Goal: Information Seeking & Learning: Learn about a topic

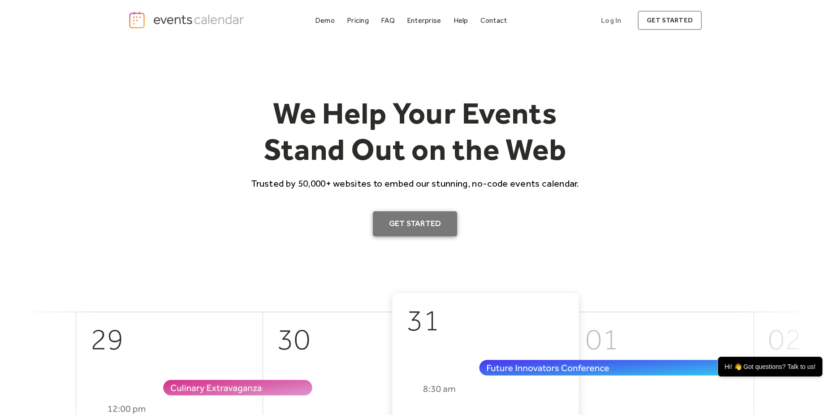
click at [400, 221] on link "Get Started" at bounding box center [415, 223] width 85 height 25
click at [327, 22] on div "Demo" at bounding box center [325, 20] width 20 height 5
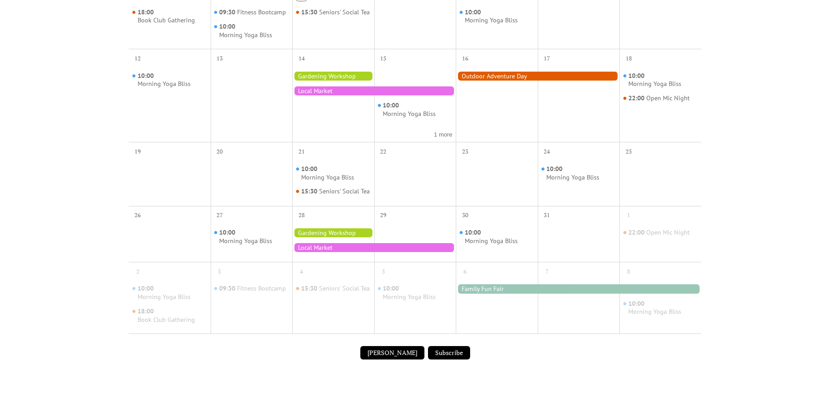
scroll to position [381, 0]
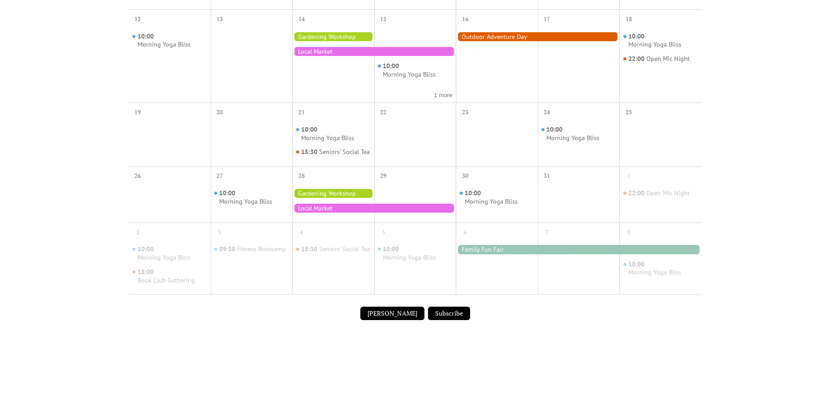
click at [396, 320] on button "[PERSON_NAME]" at bounding box center [392, 313] width 64 height 13
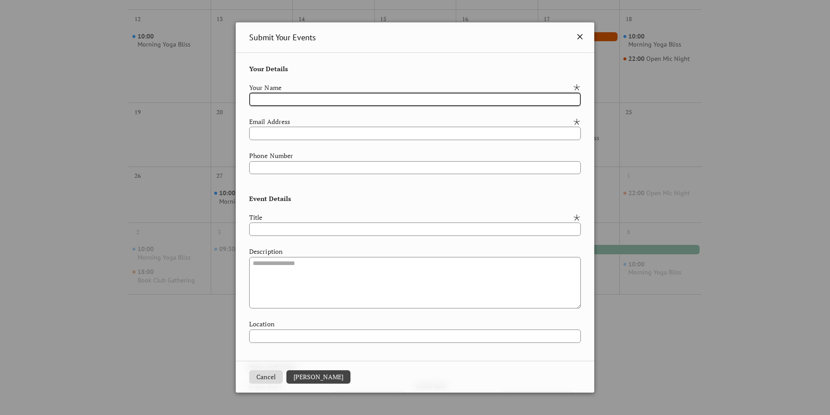
click at [574, 38] on icon at bounding box center [579, 36] width 11 height 11
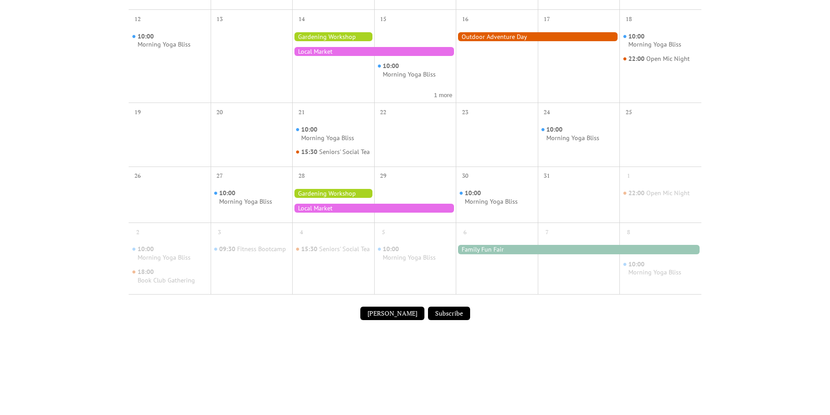
scroll to position [305, 0]
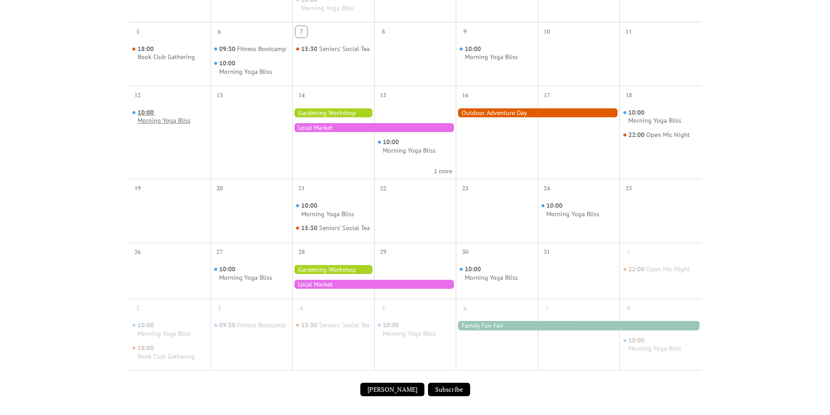
click at [163, 118] on div "Morning Yoga Bliss" at bounding box center [164, 120] width 53 height 9
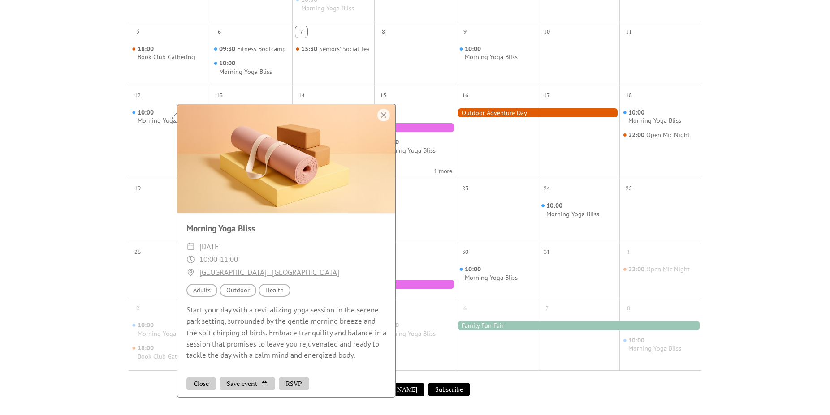
click at [297, 383] on button "RSVP" at bounding box center [294, 383] width 30 height 13
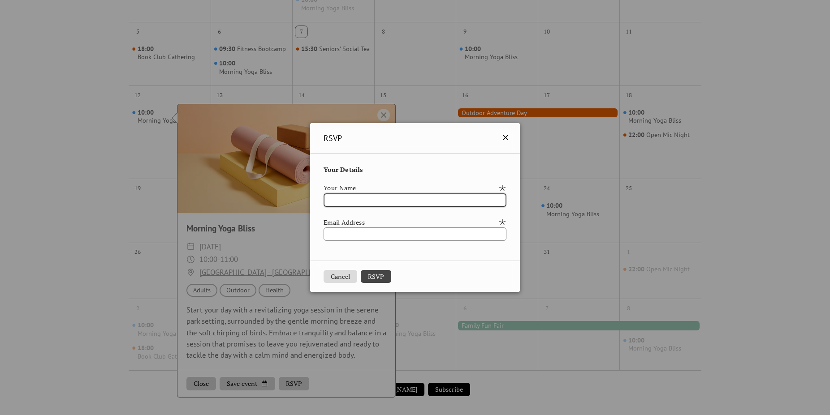
click at [511, 138] on icon at bounding box center [505, 137] width 11 height 11
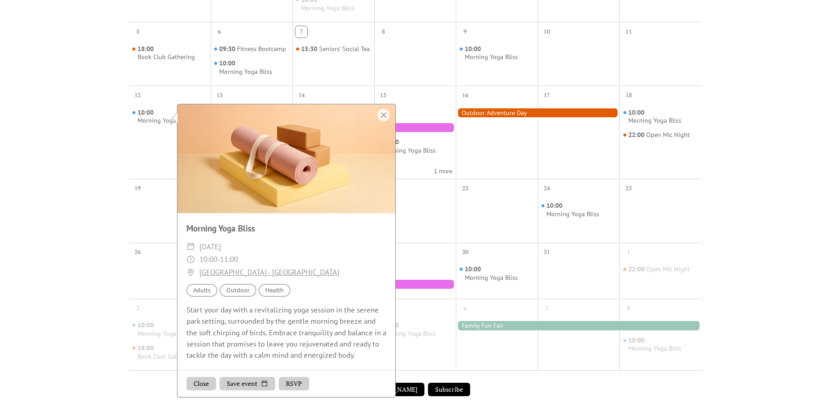
scroll to position [0, 0]
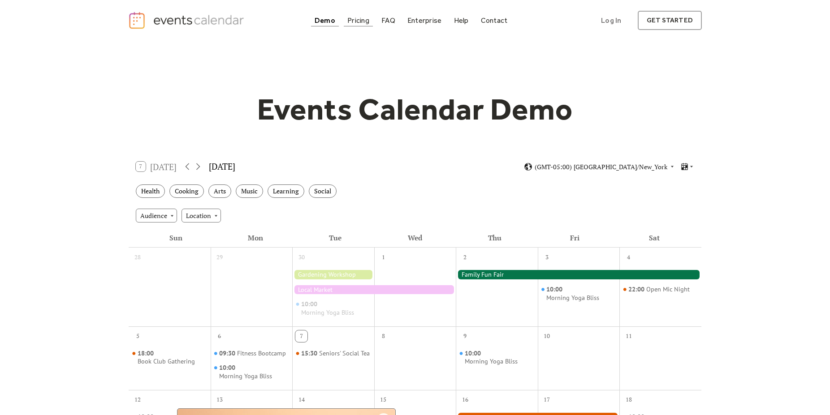
click at [351, 19] on div "Pricing" at bounding box center [358, 20] width 22 height 5
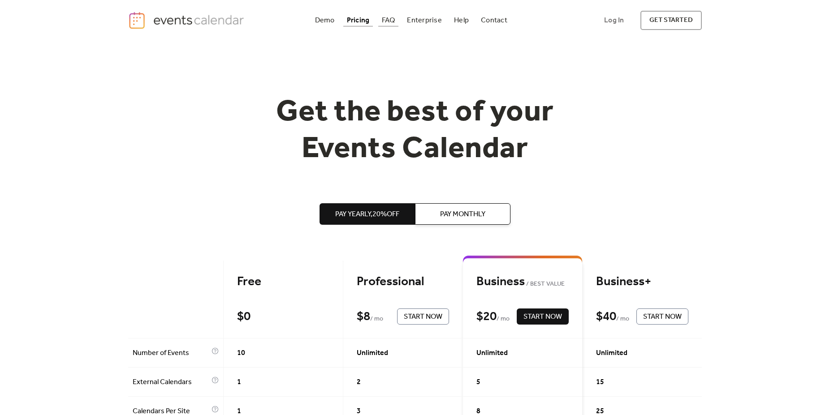
click at [392, 19] on div "FAQ" at bounding box center [388, 20] width 13 height 5
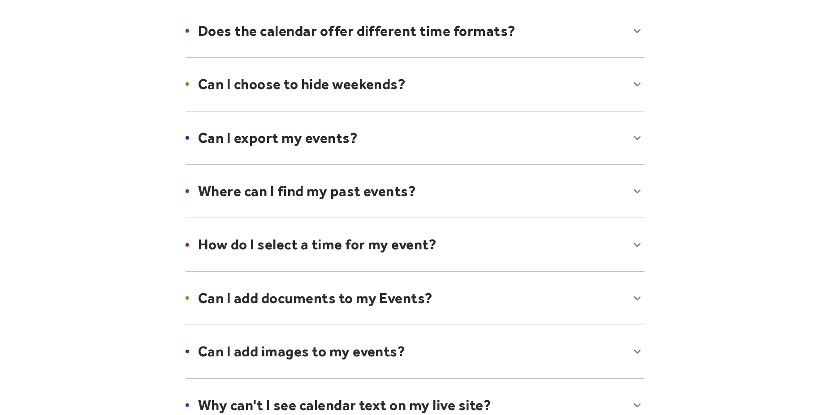
scroll to position [228, 0]
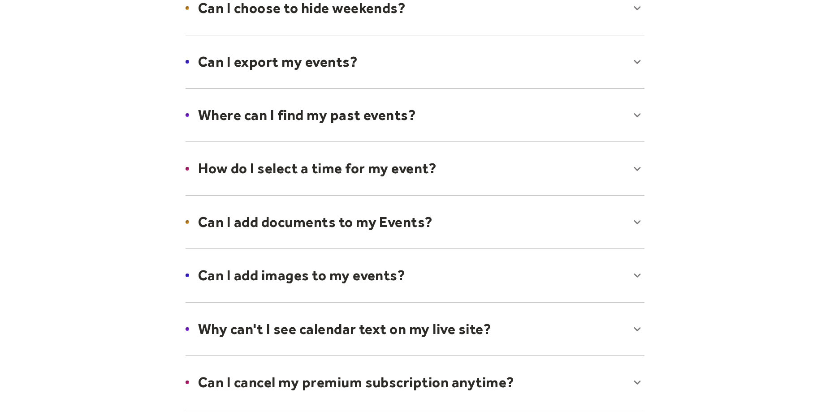
click at [267, 167] on div at bounding box center [414, 168] width 477 height 55
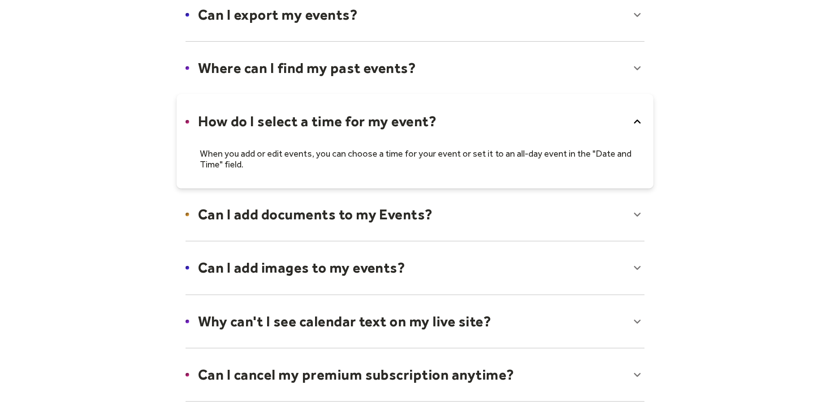
scroll to position [305, 0]
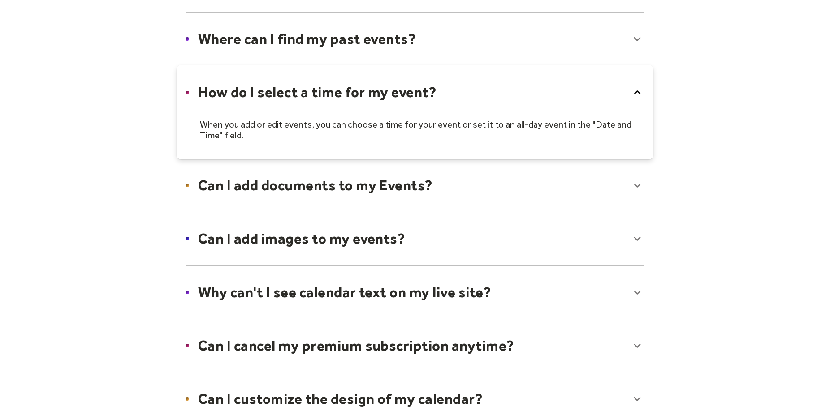
click at [261, 186] on div at bounding box center [414, 185] width 477 height 55
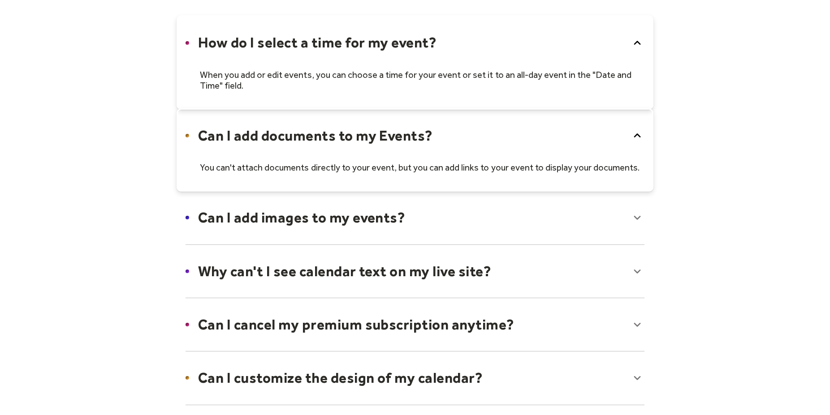
scroll to position [381, 0]
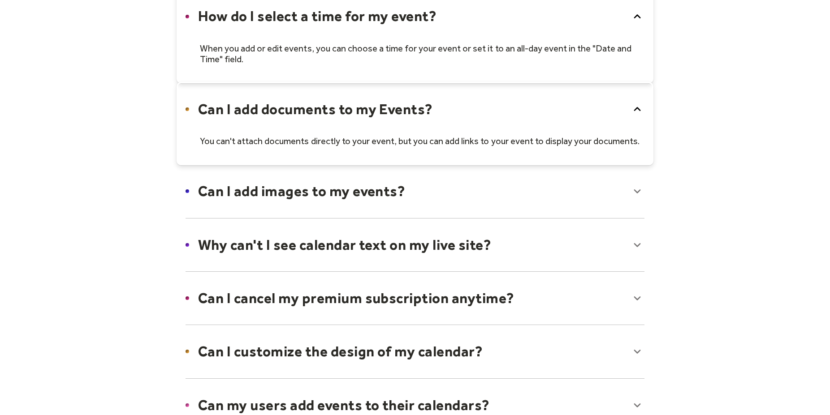
click at [270, 197] on div at bounding box center [414, 191] width 477 height 55
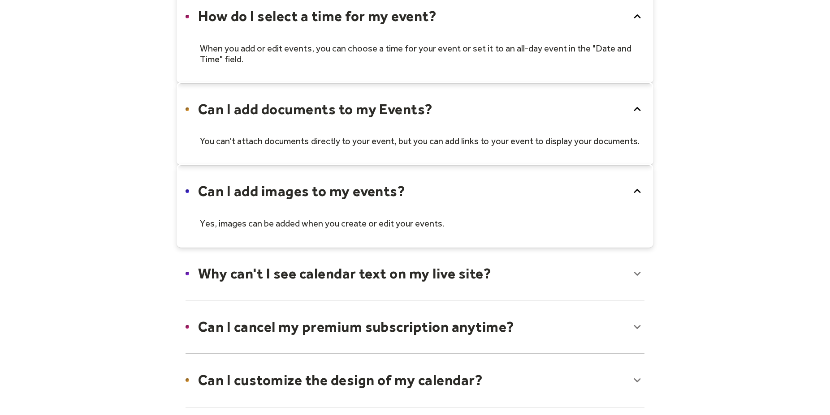
scroll to position [457, 0]
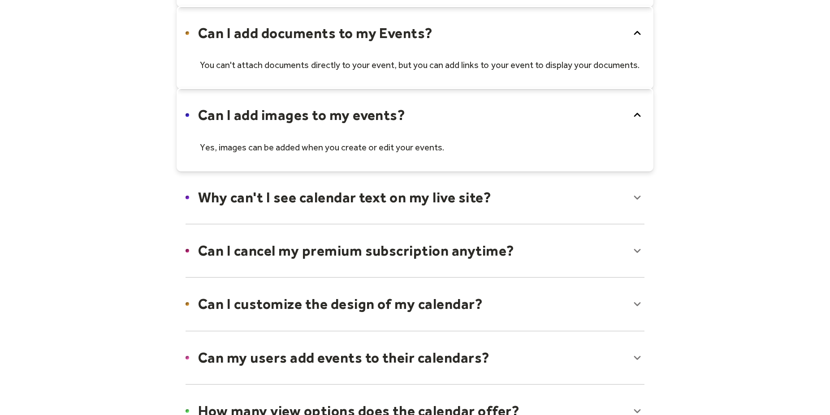
click at [249, 198] on div at bounding box center [414, 197] width 477 height 55
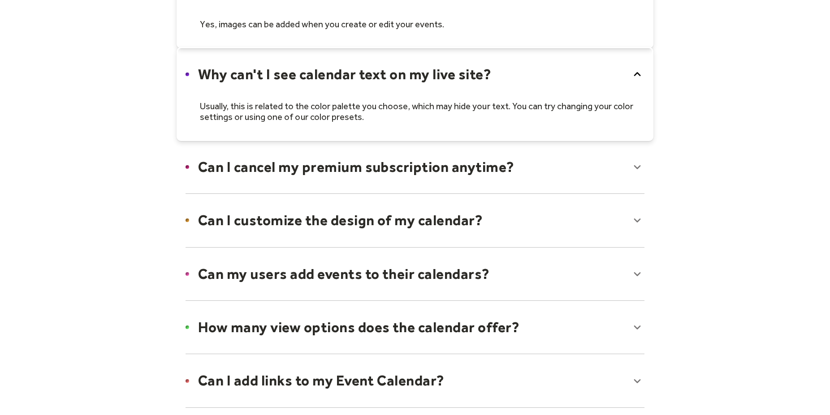
scroll to position [609, 0]
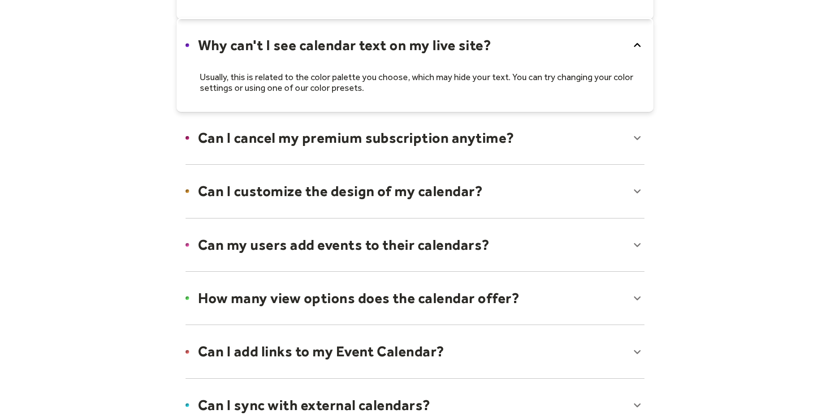
click at [270, 139] on div at bounding box center [414, 138] width 477 height 55
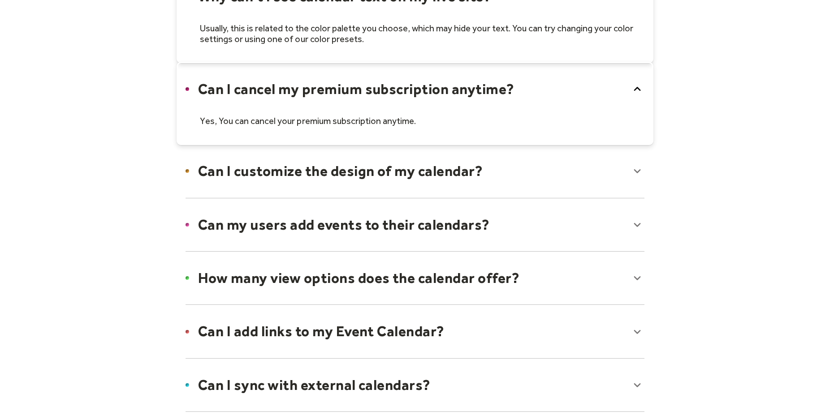
scroll to position [685, 0]
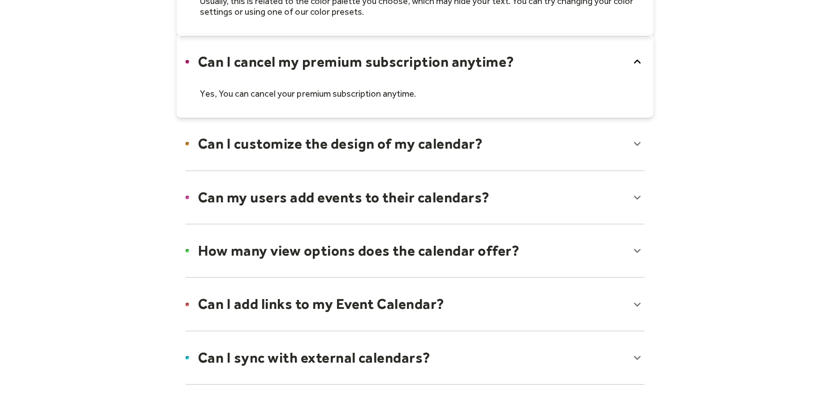
click at [287, 149] on div at bounding box center [414, 143] width 477 height 55
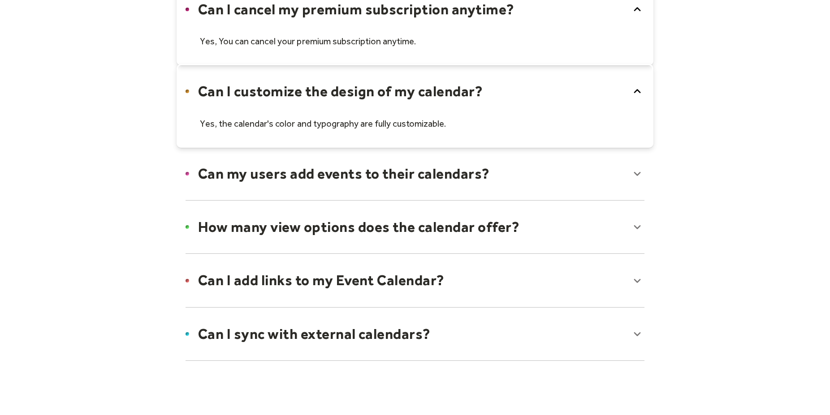
scroll to position [762, 0]
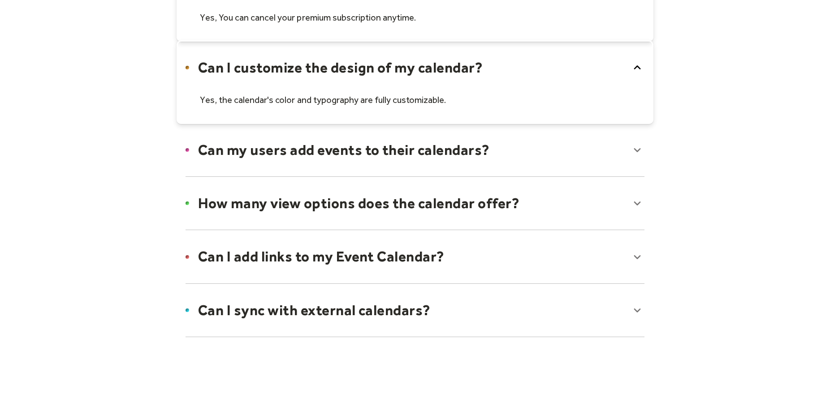
click at [271, 146] on div at bounding box center [414, 150] width 477 height 55
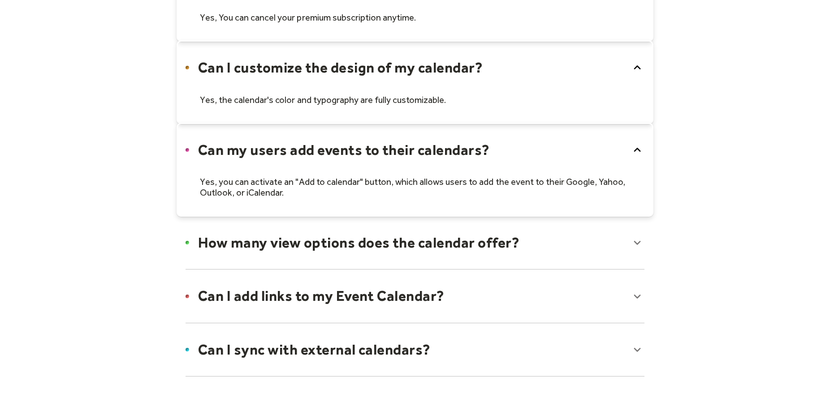
scroll to position [838, 0]
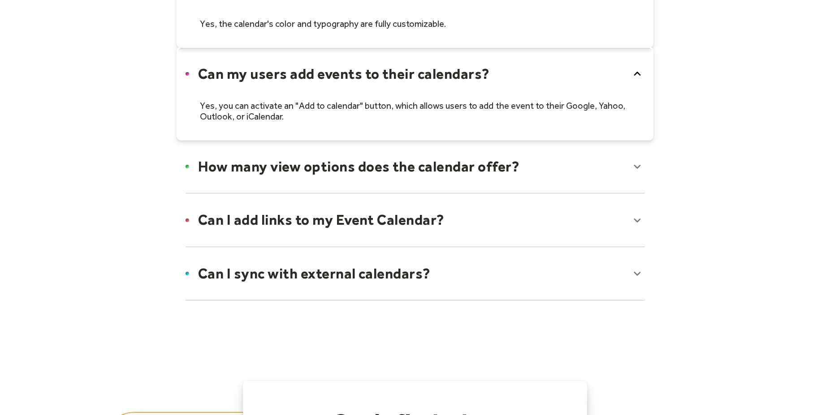
click at [251, 169] on div at bounding box center [414, 166] width 477 height 55
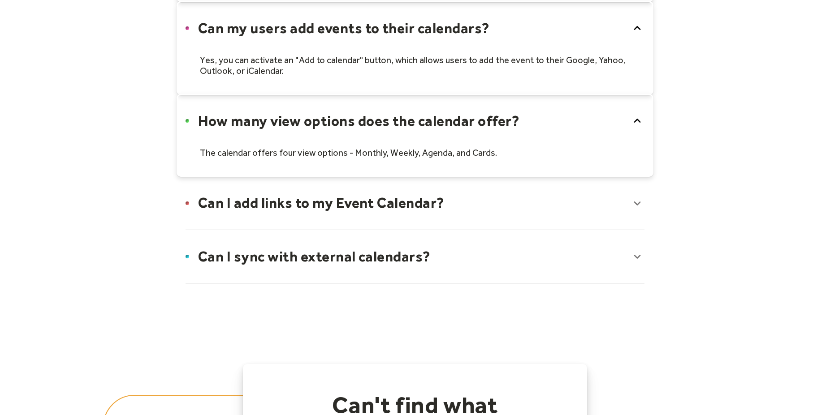
scroll to position [914, 0]
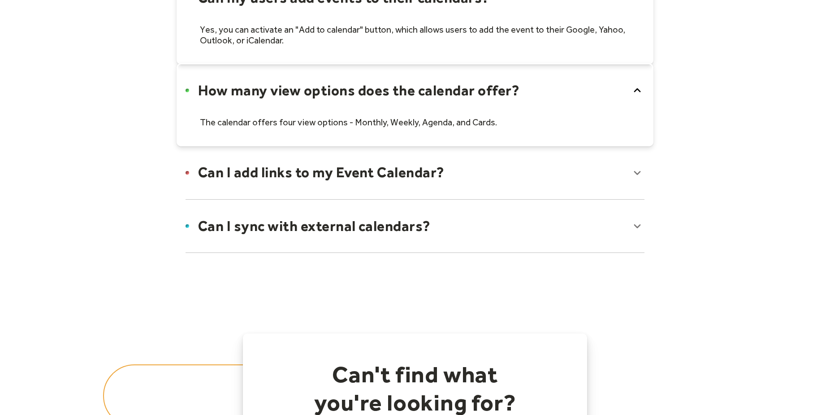
click at [267, 173] on div at bounding box center [414, 172] width 477 height 55
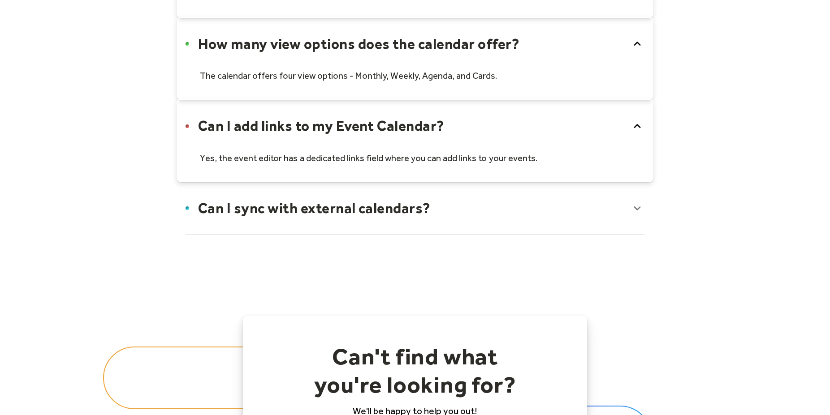
scroll to position [990, 0]
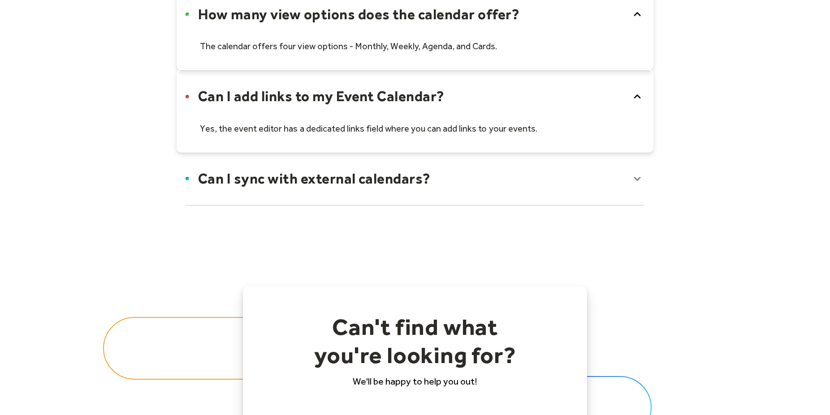
click at [232, 180] on div at bounding box center [414, 178] width 477 height 55
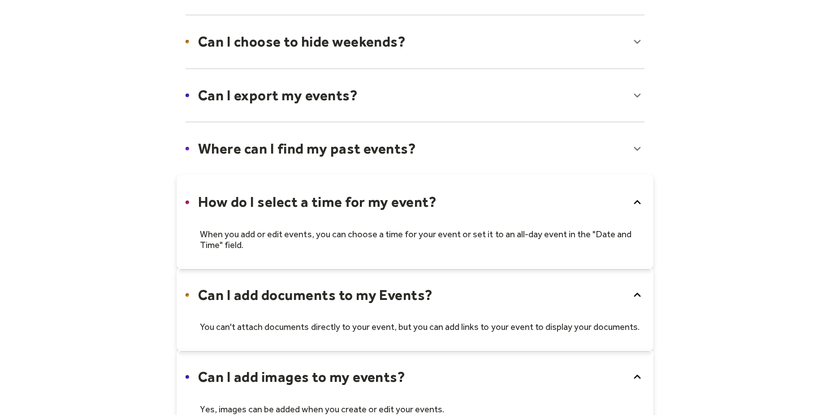
scroll to position [0, 0]
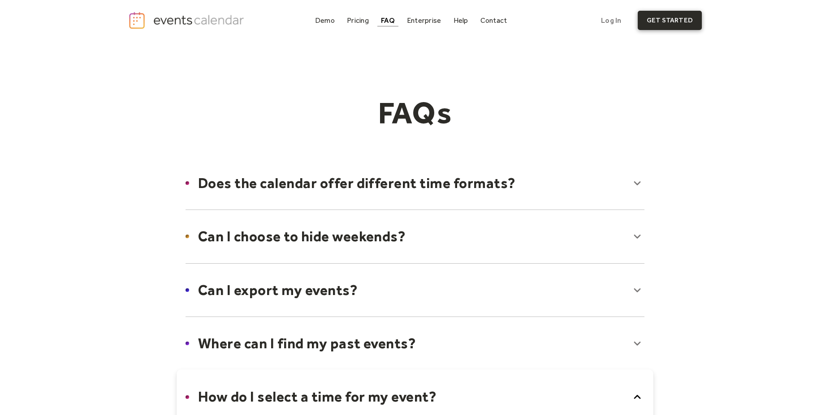
click at [664, 23] on link "get started" at bounding box center [669, 20] width 64 height 19
